Goal: Check status: Check status

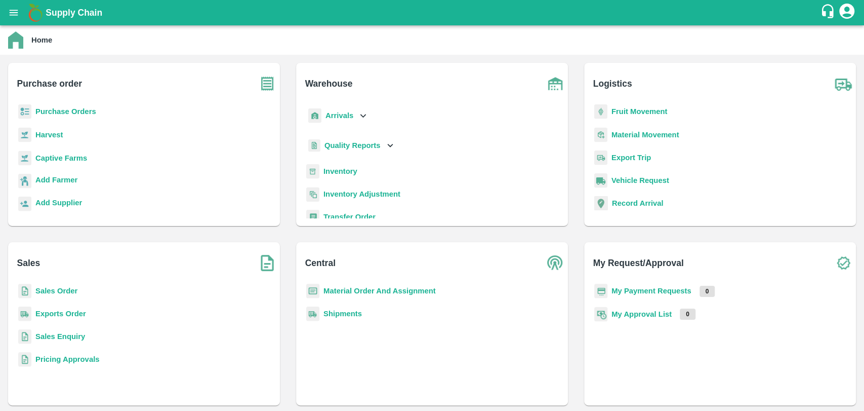
click at [646, 292] on b "My Payment Requests" at bounding box center [652, 291] width 80 height 8
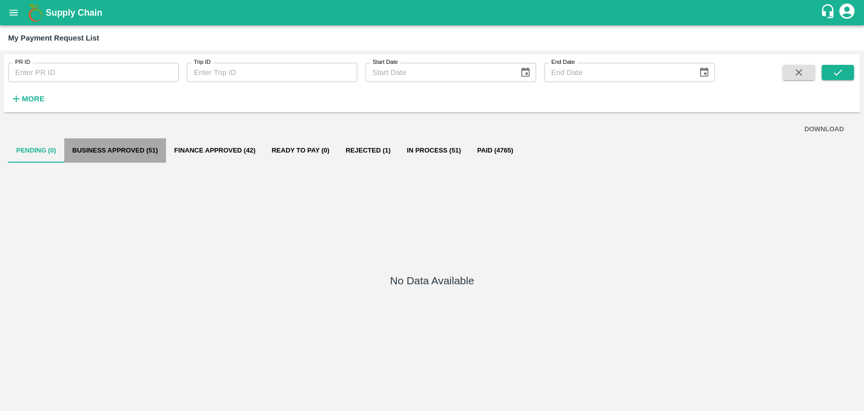
click at [142, 151] on button "Business Approved (51)" at bounding box center [115, 150] width 102 height 24
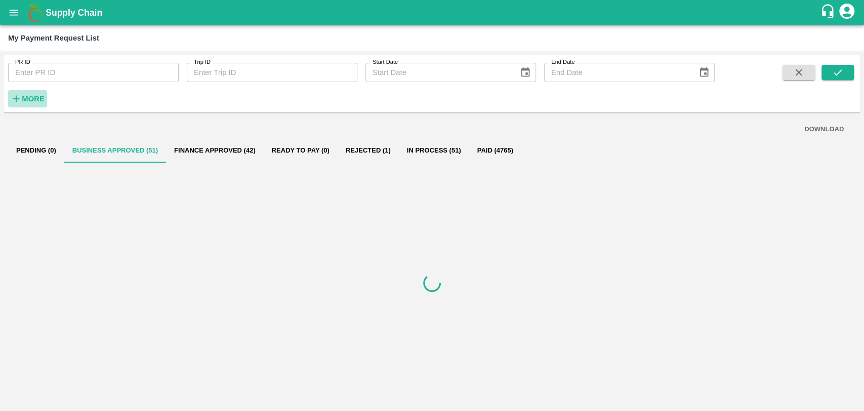
click at [20, 102] on icon "button" at bounding box center [16, 98] width 11 height 11
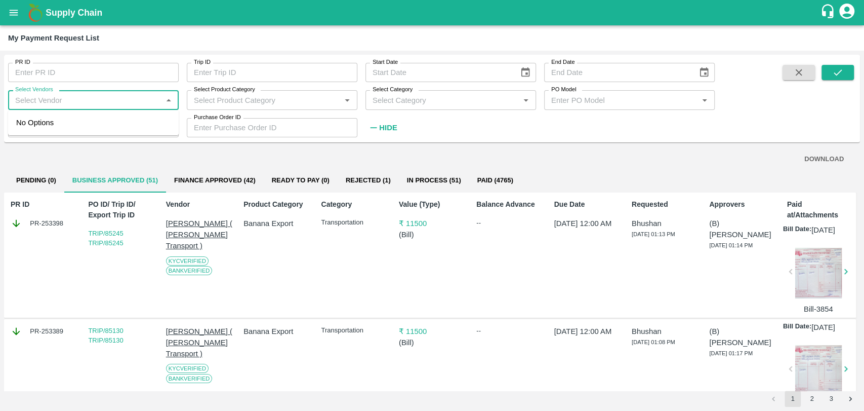
click at [70, 98] on input "Select Vendors" at bounding box center [85, 99] width 148 height 13
click at [36, 121] on div "Sagar [PERSON_NAME] ( [PERSON_NAME] Farm Products)-Transporter" at bounding box center [95, 134] width 150 height 34
click at [827, 75] on button "submit" at bounding box center [838, 72] width 32 height 15
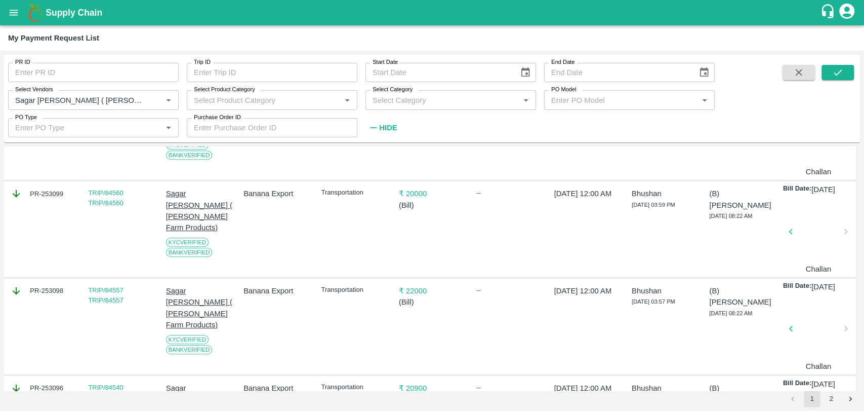
scroll to position [429, 0]
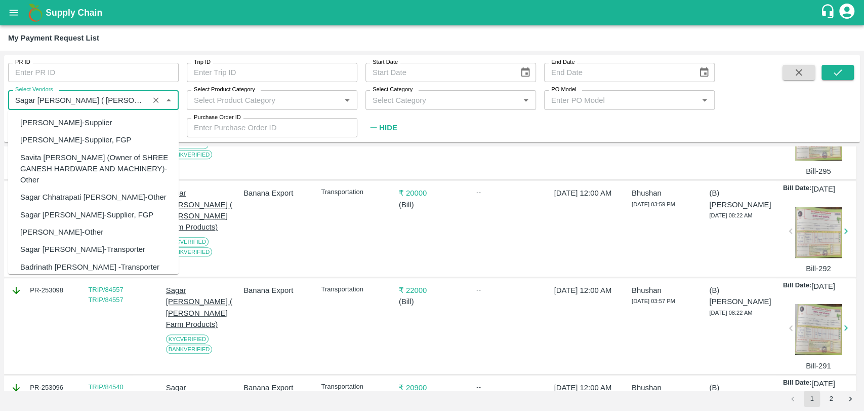
click at [80, 101] on input "Select Vendors" at bounding box center [78, 99] width 135 height 13
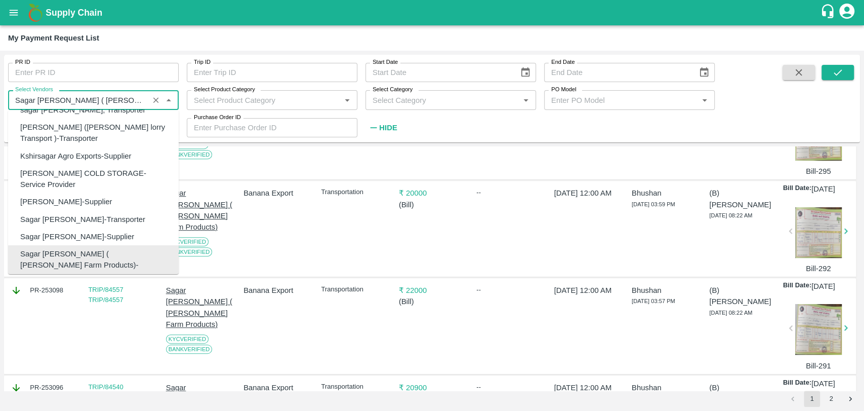
type input "s"
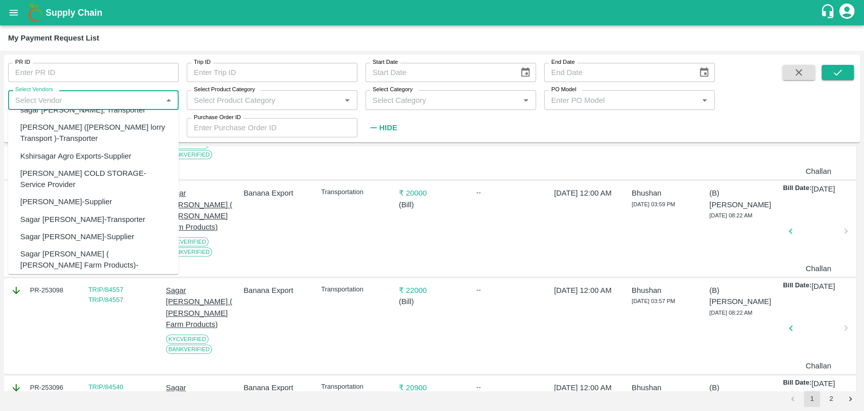
scroll to position [0, 0]
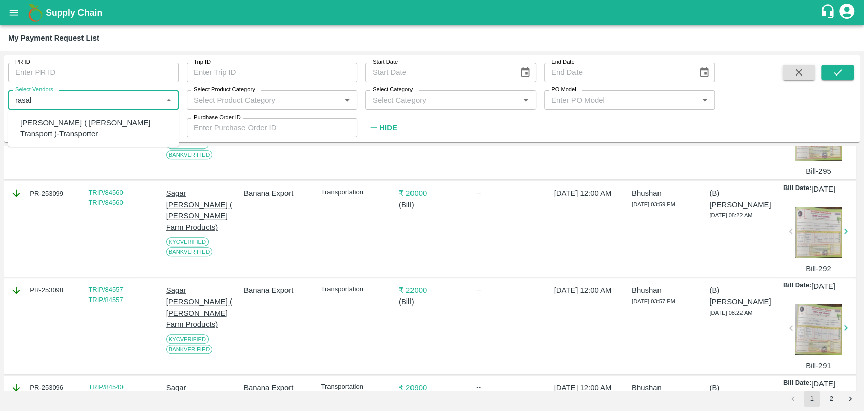
click at [51, 125] on div "[PERSON_NAME] ( [PERSON_NAME] Transport )-Transporter" at bounding box center [95, 128] width 150 height 23
type input "[PERSON_NAME] ( [PERSON_NAME] Transport )-Transporter"
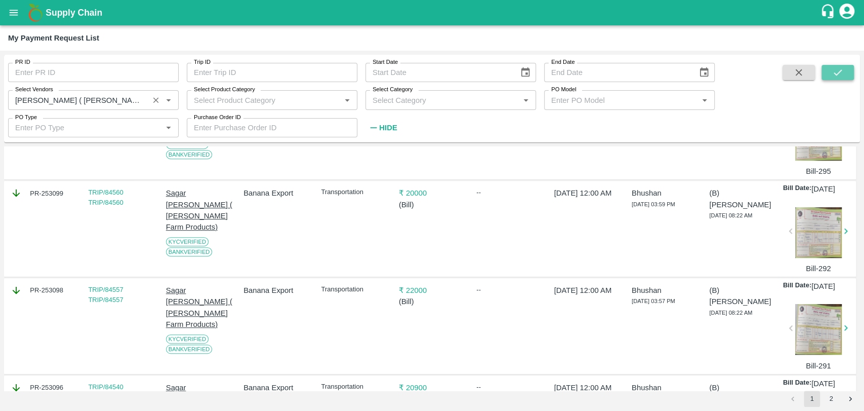
click at [834, 70] on icon "submit" at bounding box center [837, 72] width 11 height 11
